Goal: Task Accomplishment & Management: Use online tool/utility

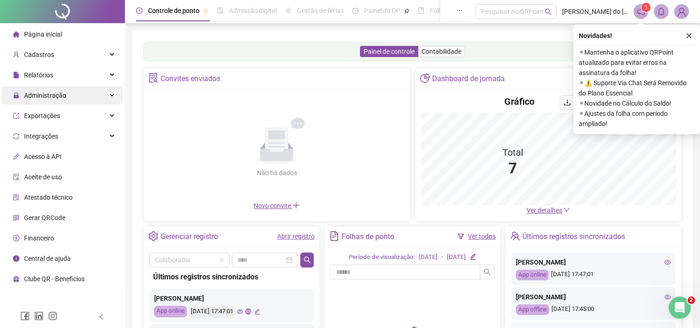
click at [52, 102] on span "Administração" at bounding box center [39, 95] width 53 height 19
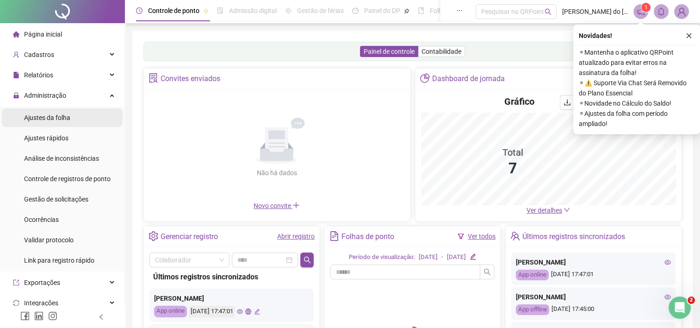
click at [50, 118] on span "Ajustes da folha" at bounding box center [47, 117] width 46 height 7
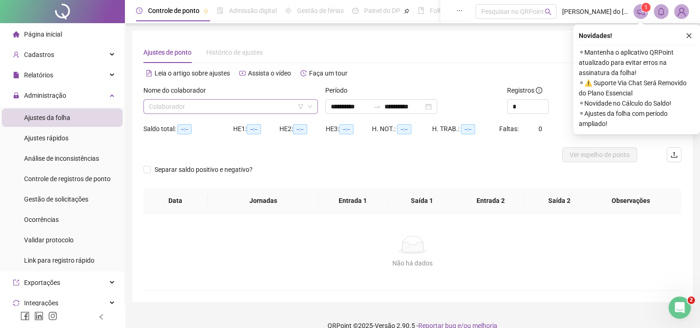
click at [198, 113] on div "Nome do colaborador Colaborador" at bounding box center [231, 103] width 182 height 36
click at [206, 109] on input "search" at bounding box center [226, 106] width 155 height 14
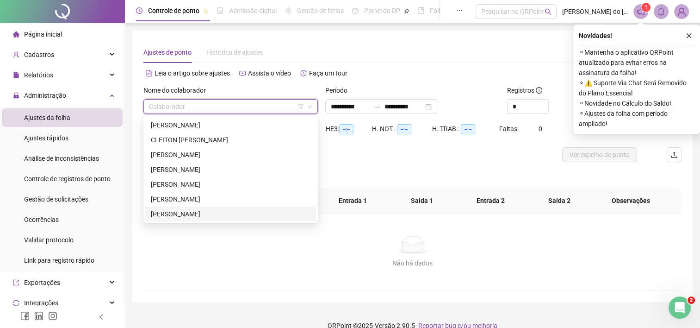
click at [204, 214] on div "[PERSON_NAME]" at bounding box center [231, 214] width 160 height 10
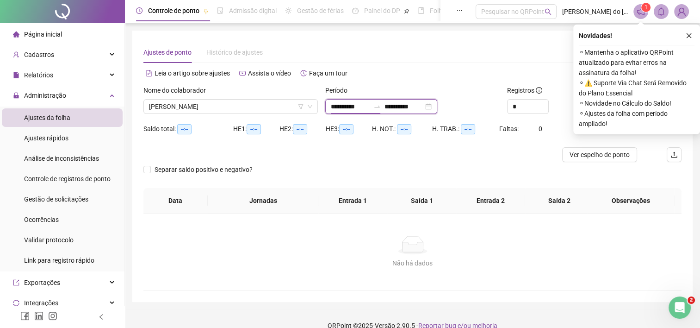
click at [355, 111] on input "**********" at bounding box center [350, 106] width 39 height 10
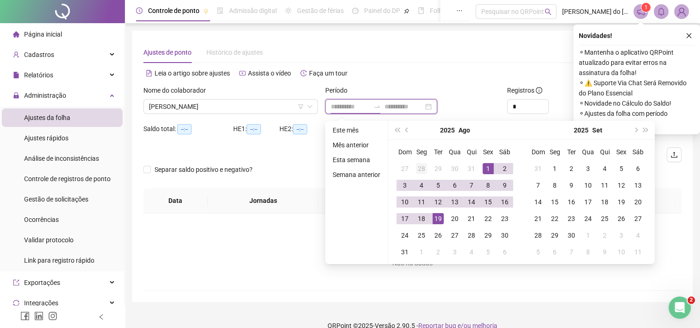
type input "**********"
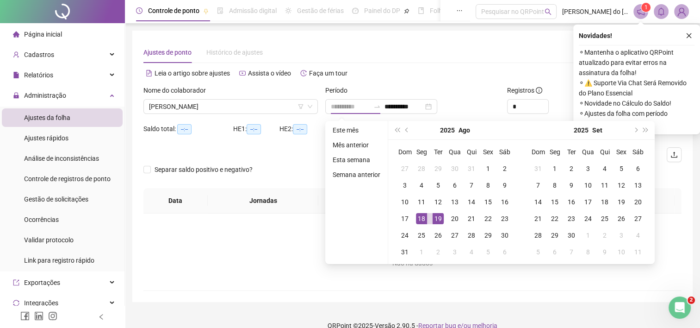
click at [436, 218] on div "19" at bounding box center [438, 218] width 11 height 11
type input "**********"
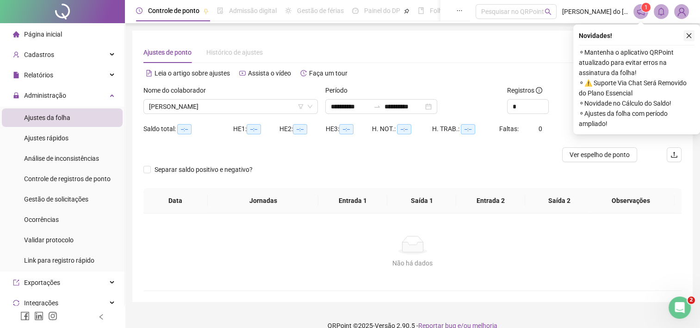
click at [690, 33] on icon "close" at bounding box center [689, 35] width 6 height 6
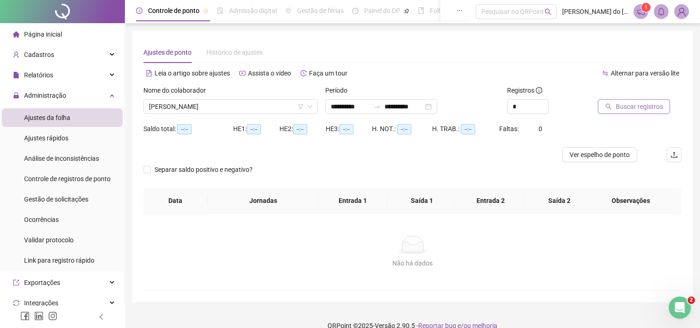
click at [634, 103] on span "Buscar registros" at bounding box center [638, 106] width 47 height 10
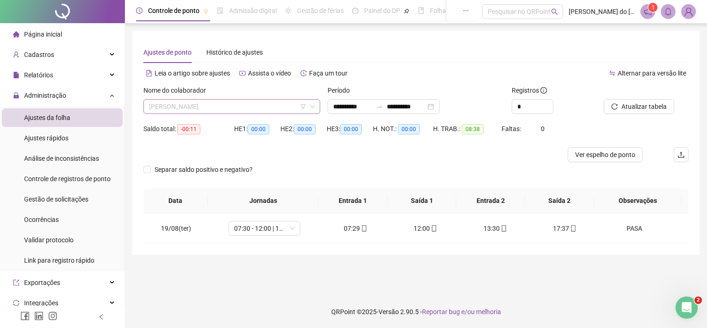
click at [166, 100] on span "REINALDO C SOUZA PADOVANY" at bounding box center [232, 106] width 166 height 14
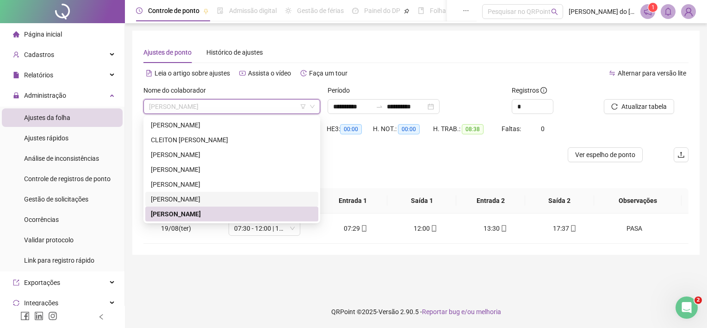
click at [168, 203] on div "PEDRO LUIS PADOVANY" at bounding box center [232, 199] width 162 height 10
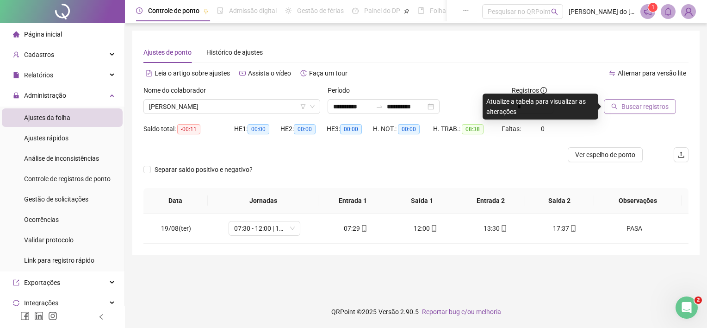
click at [640, 109] on span "Buscar registros" at bounding box center [644, 106] width 47 height 10
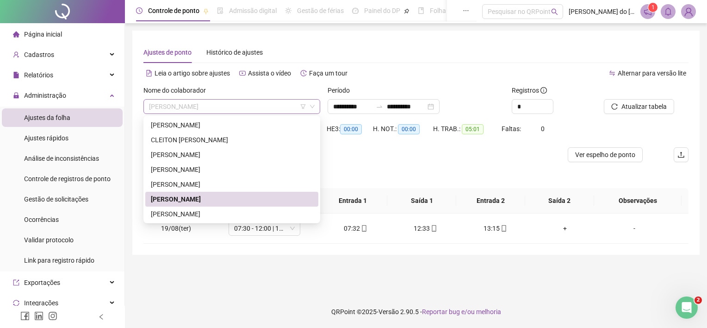
click at [188, 104] on span "PEDRO LUIS PADOVANY" at bounding box center [232, 106] width 166 height 14
click at [194, 127] on div "ALTINO BATISTA JUNIOR" at bounding box center [232, 125] width 162 height 10
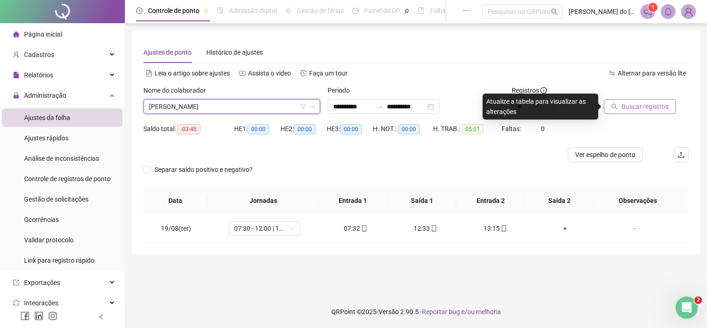
click at [645, 104] on span "Buscar registros" at bounding box center [644, 106] width 47 height 10
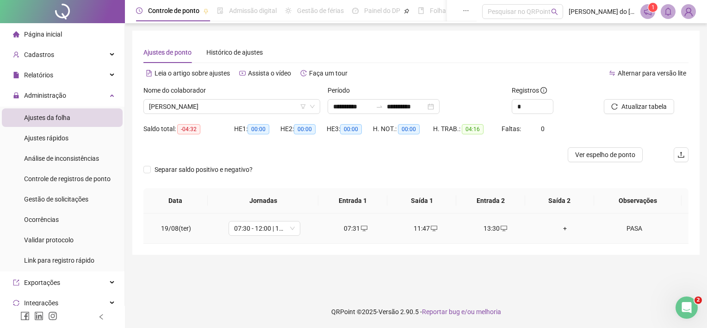
click at [561, 226] on div "+" at bounding box center [565, 228] width 55 height 10
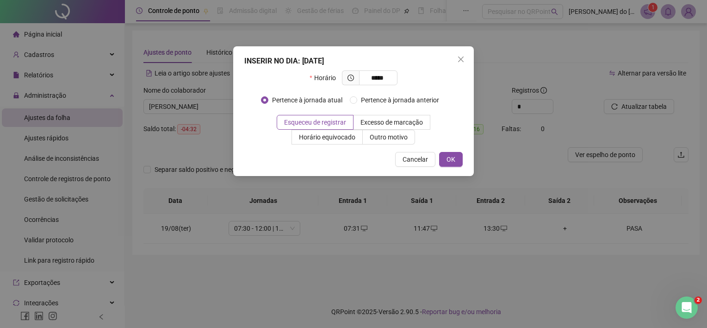
type input "*****"
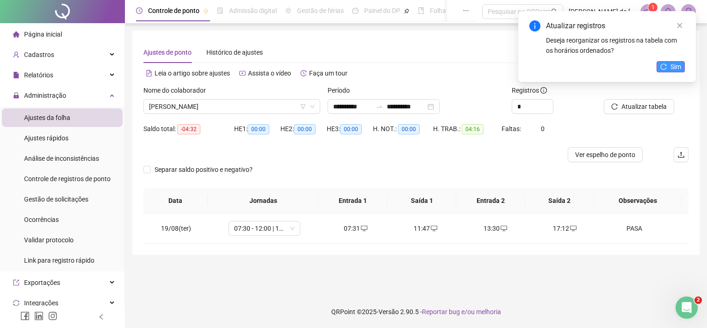
click at [665, 70] on button "Sim" at bounding box center [671, 66] width 28 height 11
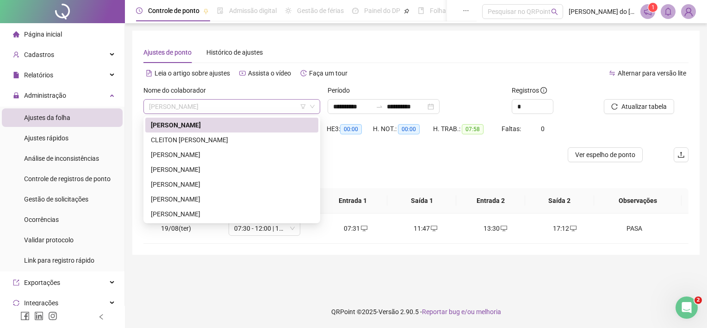
click at [192, 111] on span "ALTINO BATISTA JUNIOR" at bounding box center [232, 106] width 166 height 14
drag, startPoint x: 194, startPoint y: 137, endPoint x: 394, endPoint y: 131, distance: 200.4
click at [195, 137] on div "CLEITON JOSÉ MENDONÇA DE BRITO" at bounding box center [232, 140] width 162 height 10
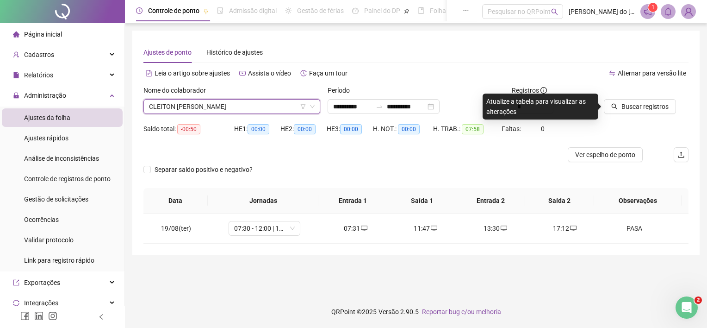
click at [237, 107] on span "CLEITON JOSÉ MENDONÇA DE BRITO" at bounding box center [232, 106] width 166 height 14
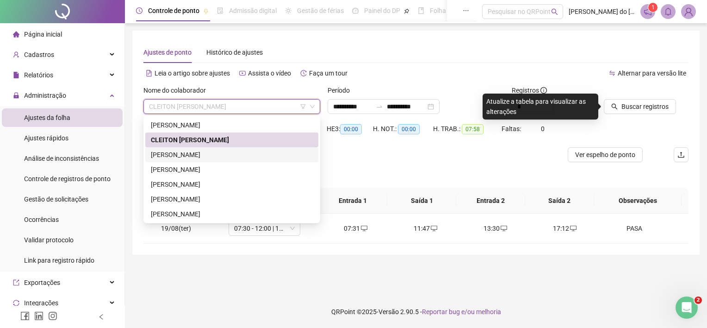
click at [205, 157] on div "JHONATHAN I PIRES P PEREIRA" at bounding box center [232, 154] width 162 height 10
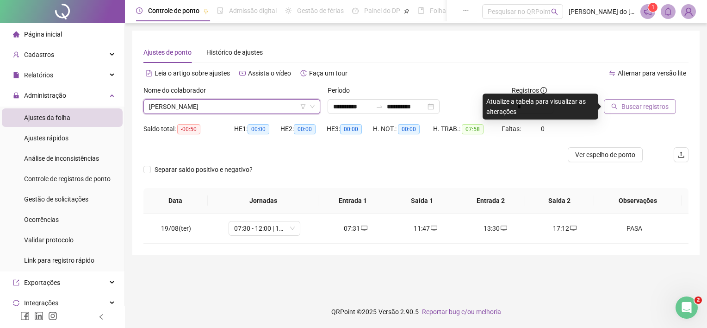
click at [633, 105] on span "Buscar registros" at bounding box center [644, 106] width 47 height 10
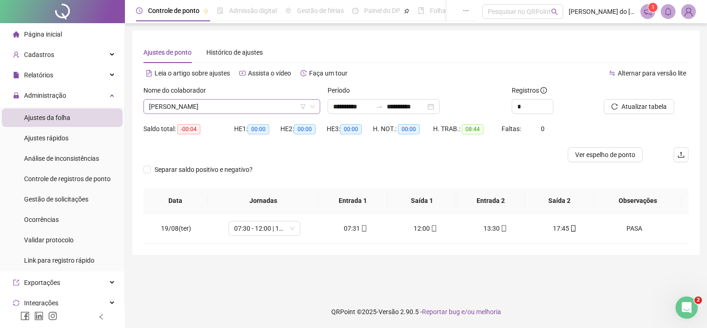
click at [242, 106] on span "JHONATHAN I PIRES P PEREIRA" at bounding box center [232, 106] width 166 height 14
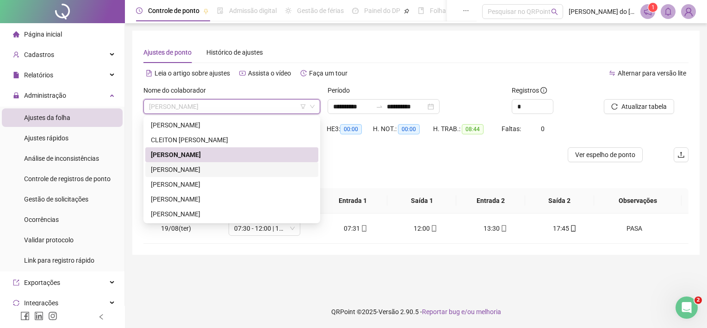
click at [229, 173] on div "JOSE LUIZ DA SILVA NASCIMENTO" at bounding box center [232, 169] width 162 height 10
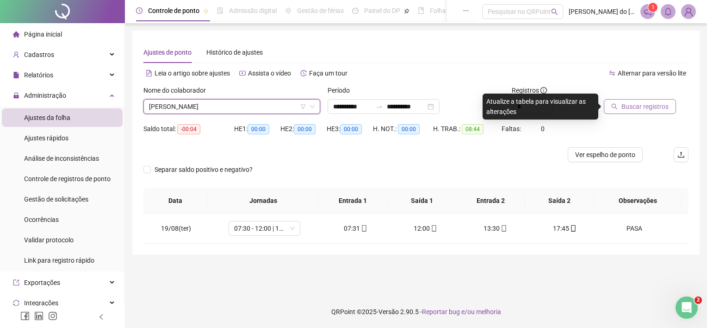
click at [652, 113] on button "Buscar registros" at bounding box center [640, 106] width 72 height 15
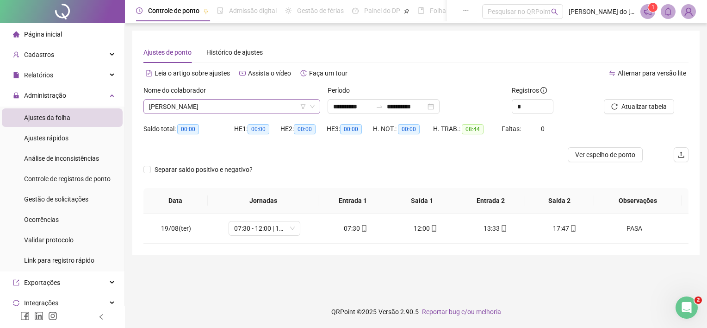
click at [162, 111] on span "JOSE LUIZ DA SILVA NASCIMENTO" at bounding box center [232, 106] width 166 height 14
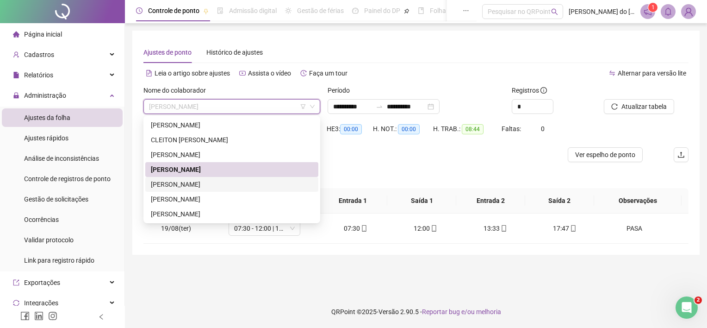
click at [180, 181] on div "JOSEMAR GREGORIO DA SILVA" at bounding box center [232, 184] width 162 height 10
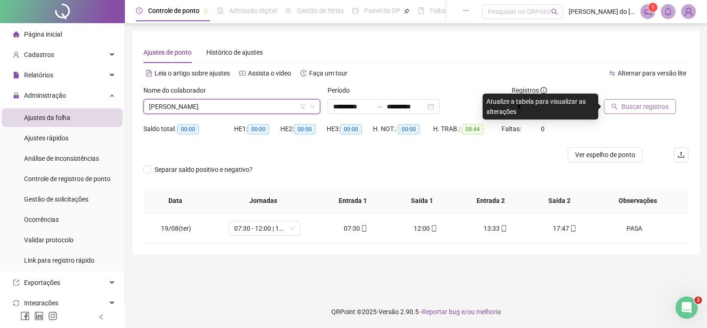
click at [651, 102] on span "Buscar registros" at bounding box center [644, 106] width 47 height 10
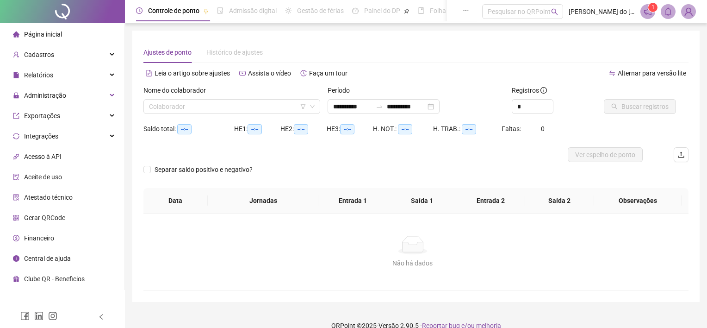
type input "**********"
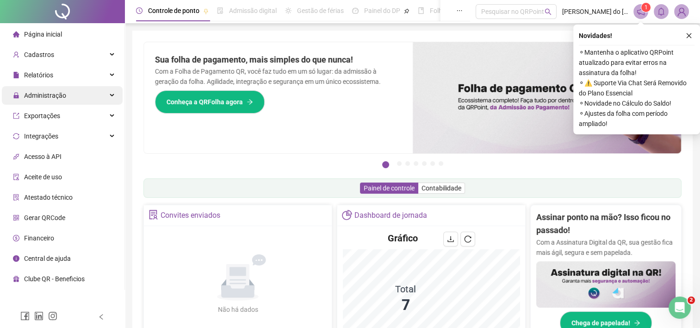
click at [46, 92] on span "Administração" at bounding box center [45, 95] width 42 height 7
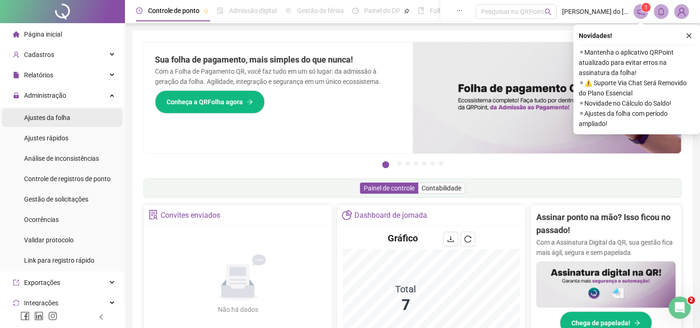
click at [48, 115] on span "Ajustes da folha" at bounding box center [47, 117] width 46 height 7
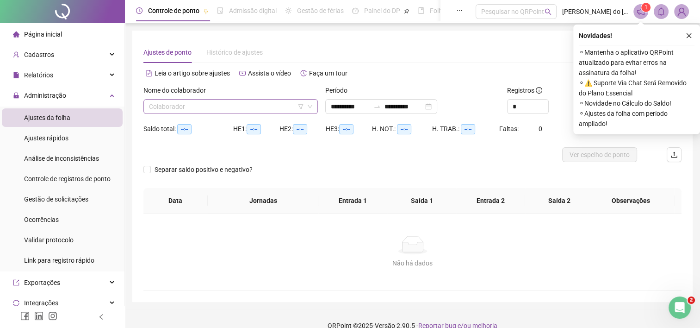
type input "**********"
click at [253, 109] on input "search" at bounding box center [226, 106] width 155 height 14
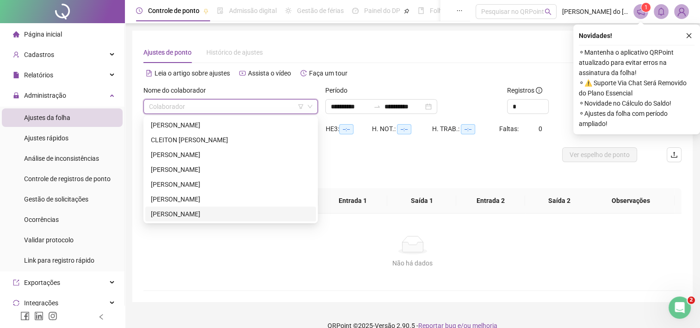
click at [237, 211] on div "REINALDO C SOUZA PADOVANY" at bounding box center [231, 214] width 160 height 10
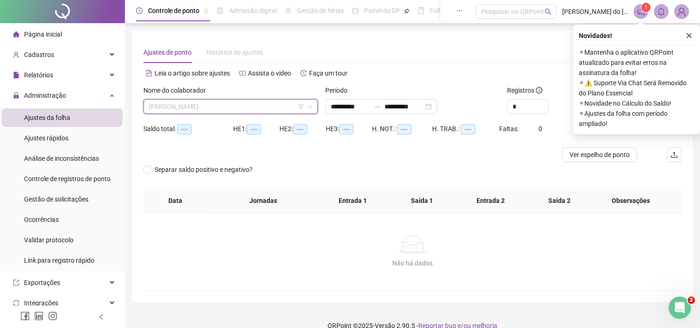
click at [255, 107] on span "REINALDO C SOUZA PADOVANY" at bounding box center [230, 106] width 163 height 14
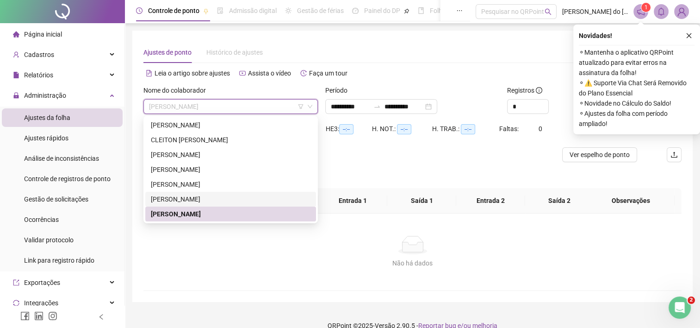
click at [223, 194] on div "PEDRO LUIS PADOVANY" at bounding box center [231, 199] width 160 height 10
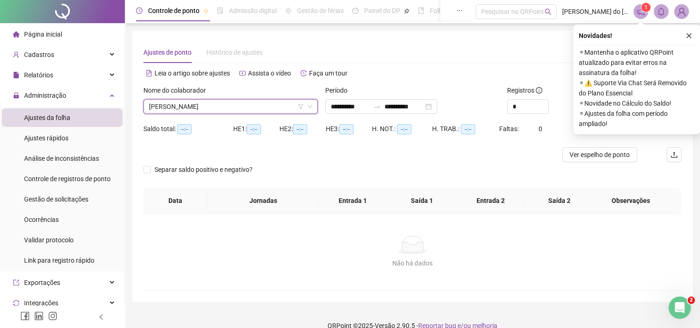
click at [688, 36] on icon "close" at bounding box center [689, 35] width 5 height 5
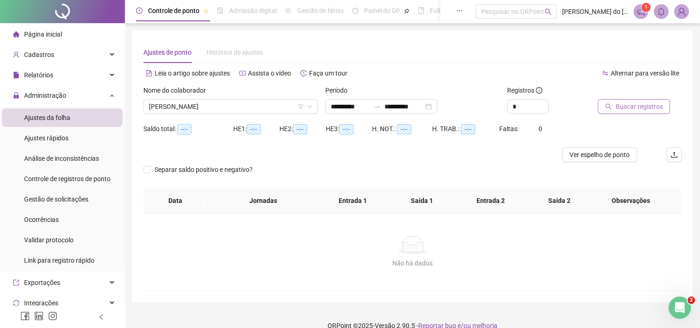
click at [633, 102] on button "Buscar registros" at bounding box center [634, 106] width 72 height 15
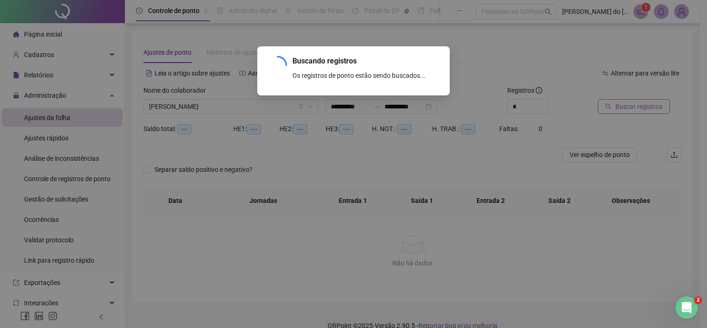
click at [633, 103] on div "Buscando registros Os registros de ponto estão sendo buscados... OK" at bounding box center [353, 164] width 707 height 328
